Goal: Task Accomplishment & Management: Use online tool/utility

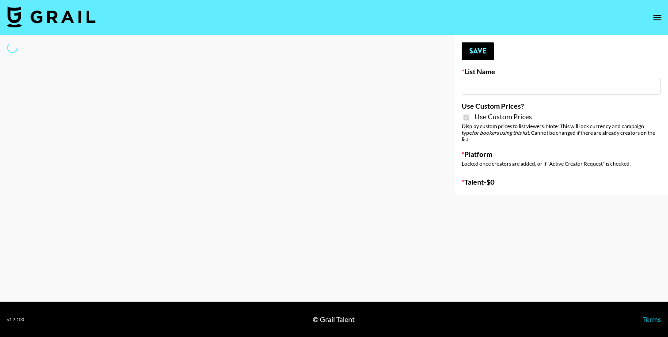
type input "Content Labs for Perplexity"
checkbox input "true"
select select "Brand"
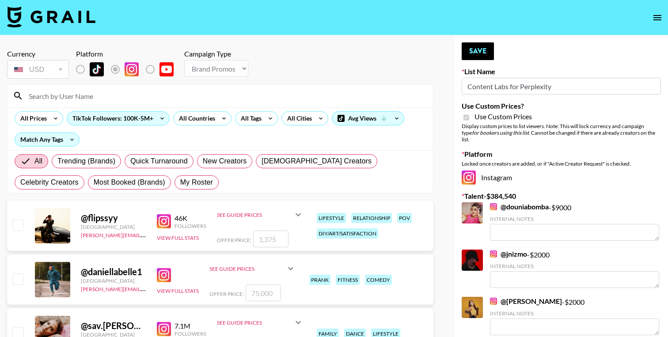
click at [96, 96] on input at bounding box center [225, 96] width 404 height 14
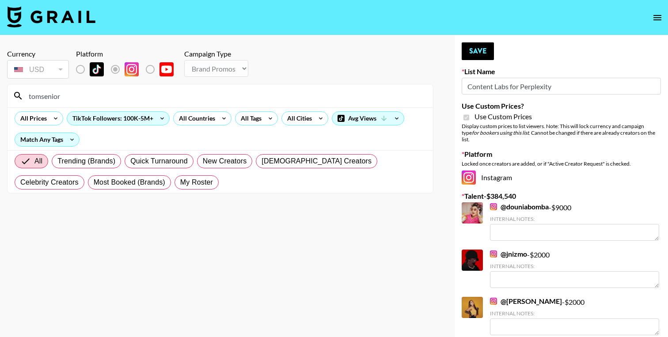
type input "tomsenior"
click at [57, 69] on div "USD" at bounding box center [38, 69] width 58 height 15
click at [150, 68] on label "List locked to Instagram." at bounding box center [157, 69] width 33 height 19
click at [115, 71] on label "List locked to Instagram." at bounding box center [122, 69] width 33 height 19
click at [359, 124] on div "Avg Views" at bounding box center [368, 118] width 72 height 13
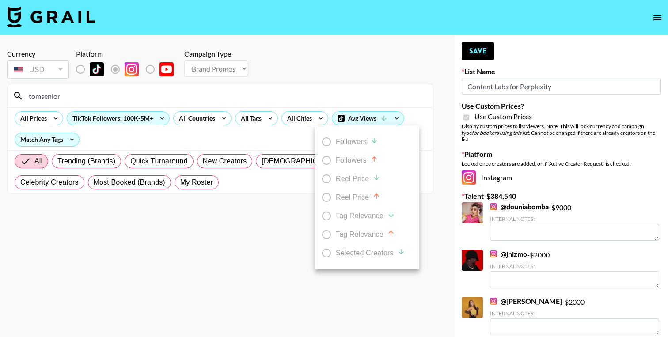
click at [369, 119] on div at bounding box center [334, 168] width 668 height 337
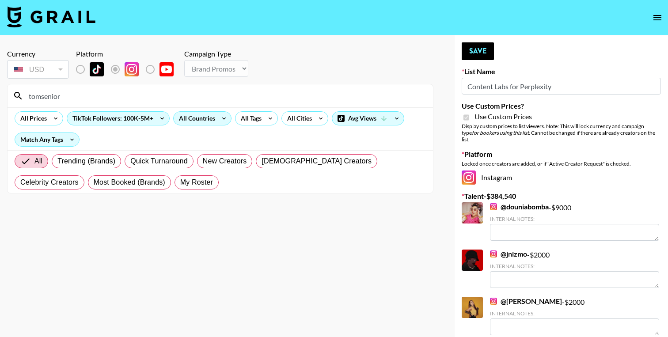
click at [207, 117] on div "All Countries" at bounding box center [195, 118] width 43 height 13
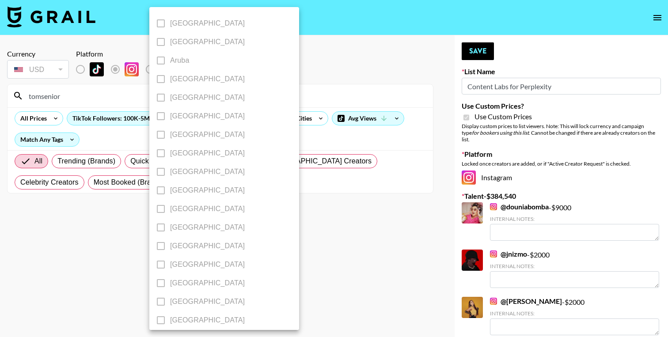
click at [308, 83] on div at bounding box center [334, 168] width 668 height 337
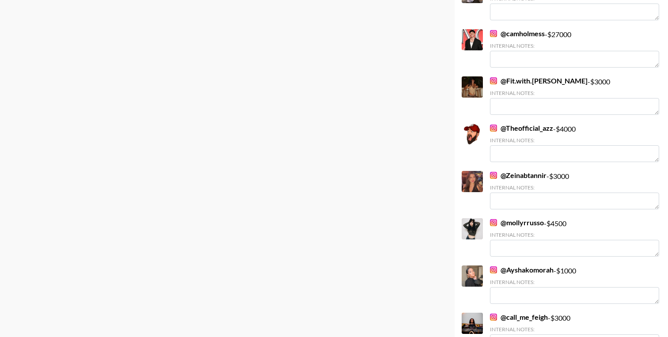
scroll to position [2736, 0]
